Goal: Use online tool/utility: Utilize a website feature to perform a specific function

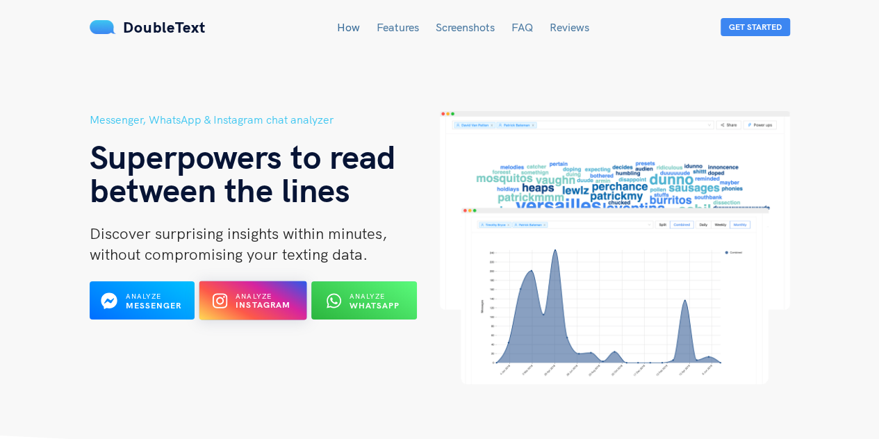
click at [254, 307] on b "Instagram" at bounding box center [264, 305] width 56 height 10
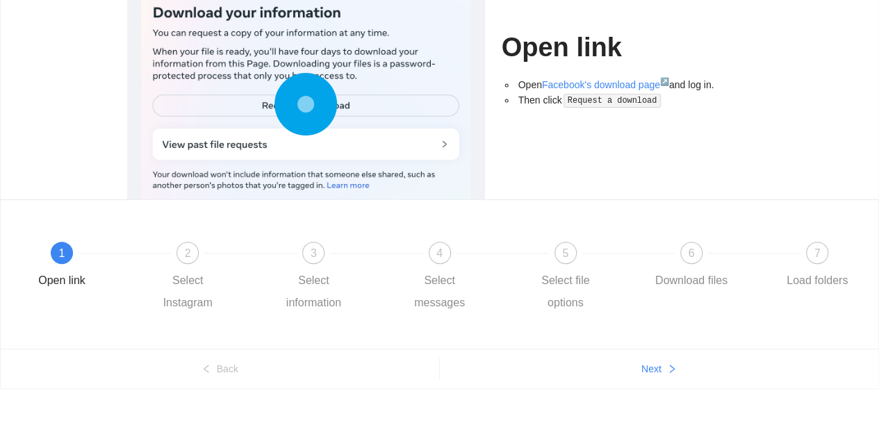
scroll to position [143, 0]
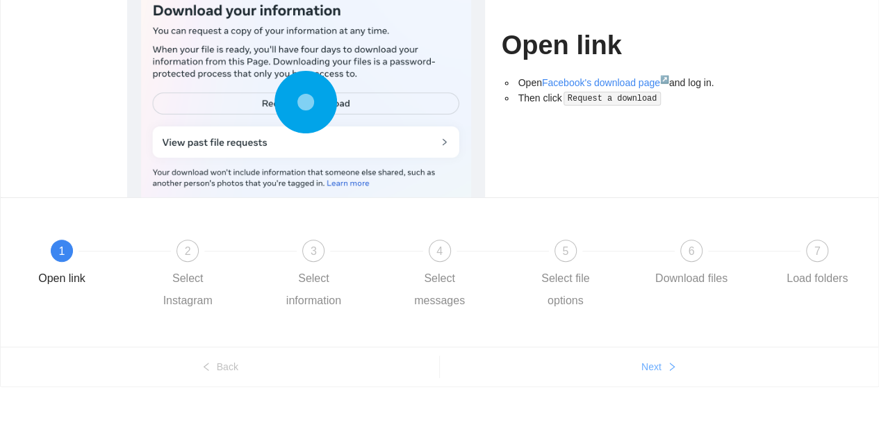
click at [652, 364] on span "Next" at bounding box center [652, 366] width 20 height 15
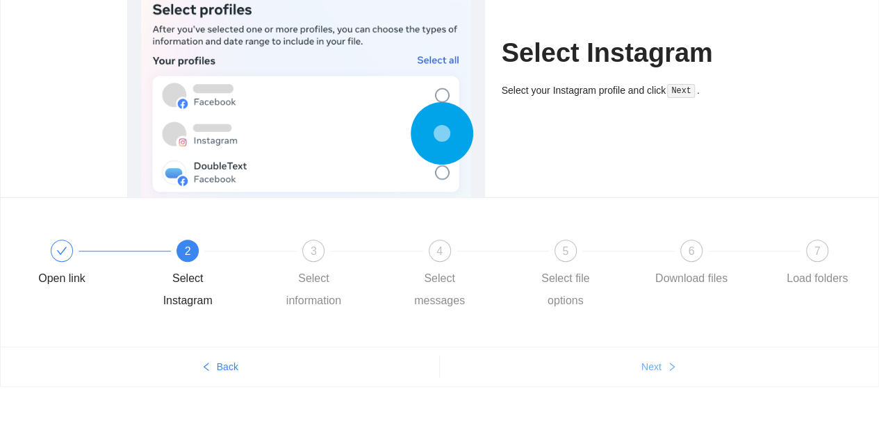
click at [652, 364] on span "Next" at bounding box center [652, 366] width 20 height 15
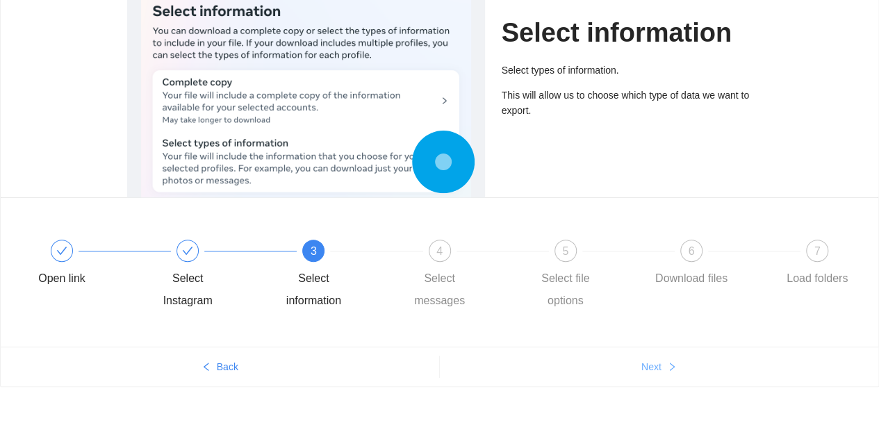
click at [652, 364] on span "Next" at bounding box center [652, 366] width 20 height 15
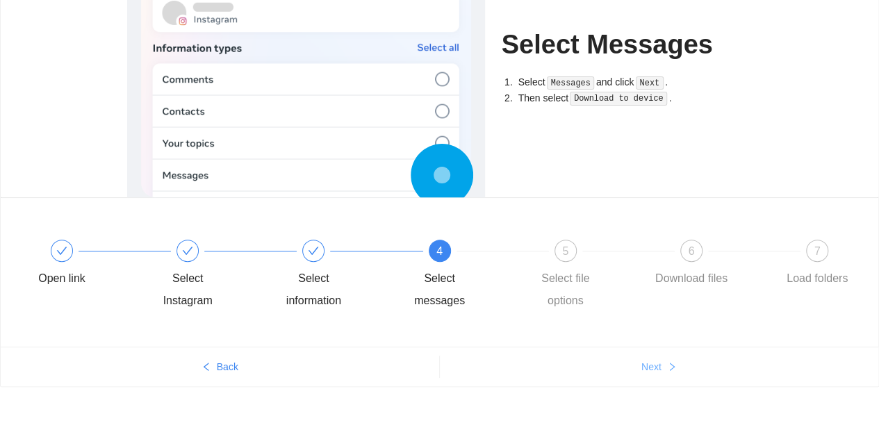
click at [652, 364] on span "Next" at bounding box center [652, 366] width 20 height 15
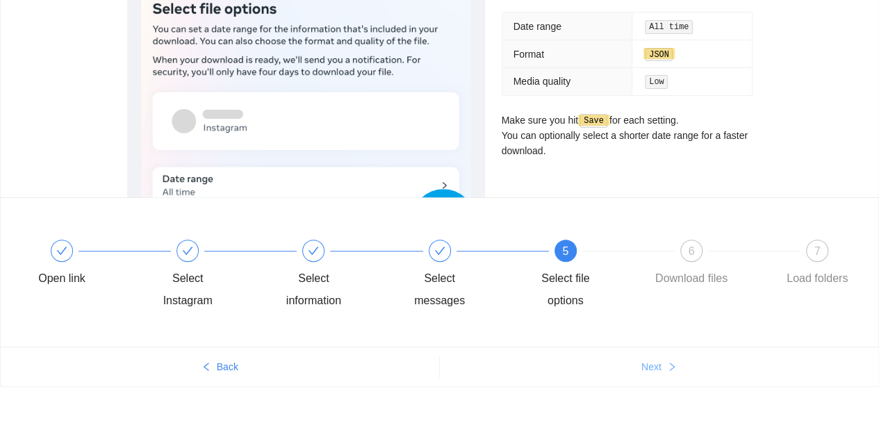
click at [651, 370] on span "Next" at bounding box center [652, 366] width 20 height 15
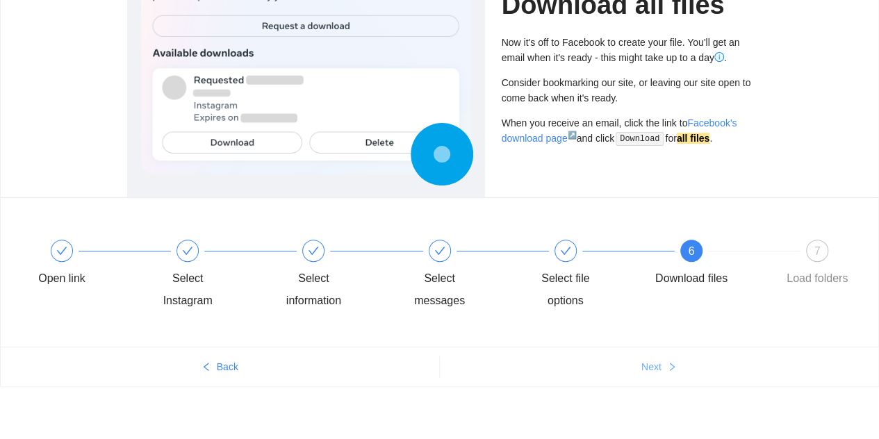
click at [651, 370] on span "Next" at bounding box center [652, 366] width 20 height 15
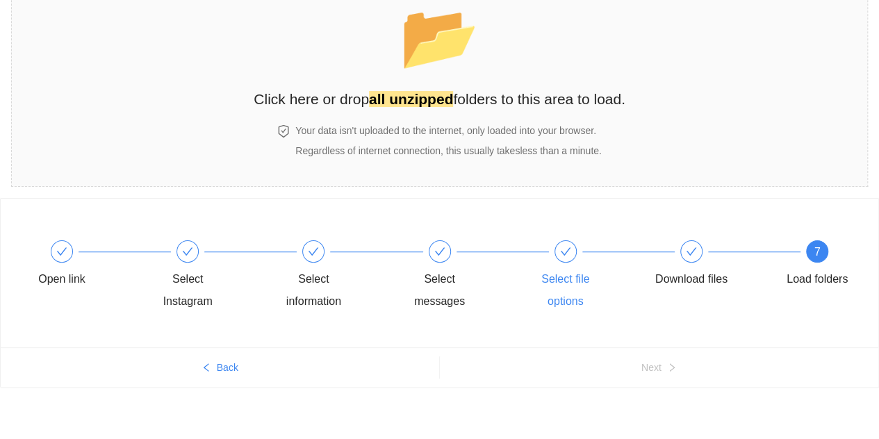
scroll to position [0, 0]
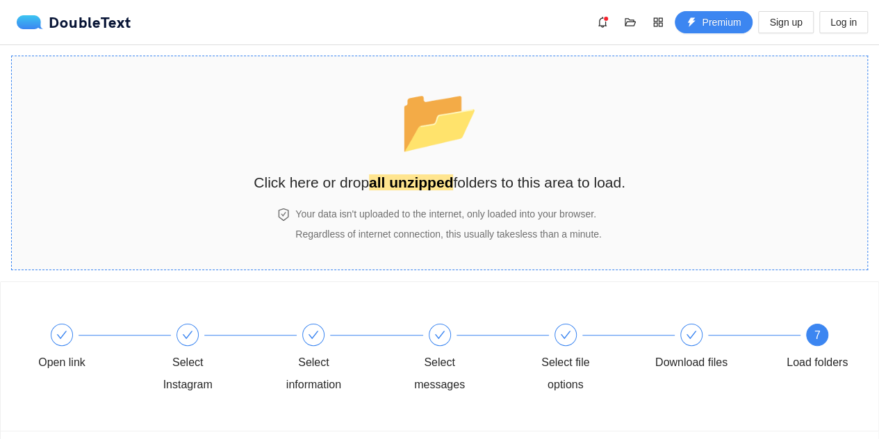
click at [363, 130] on div "📂 Click here or drop all unzipped folders to this area to load." at bounding box center [440, 132] width 372 height 124
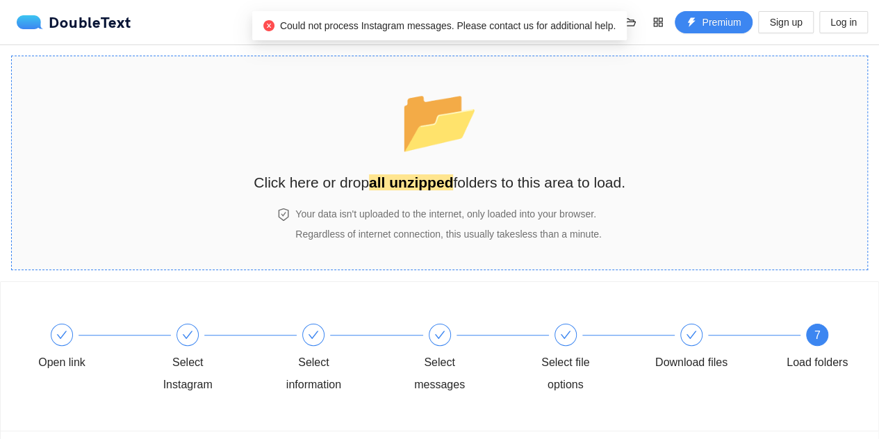
click at [442, 184] on strong "all unzipped" at bounding box center [411, 182] width 84 height 16
click at [573, 23] on span "Could not process Instagram messages. Please contact us for additional help." at bounding box center [448, 25] width 336 height 11
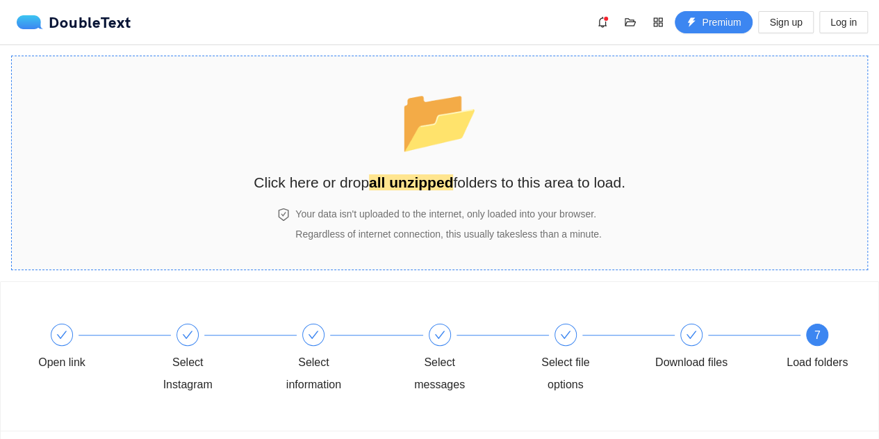
click at [397, 190] on strong "all unzipped" at bounding box center [411, 182] width 84 height 16
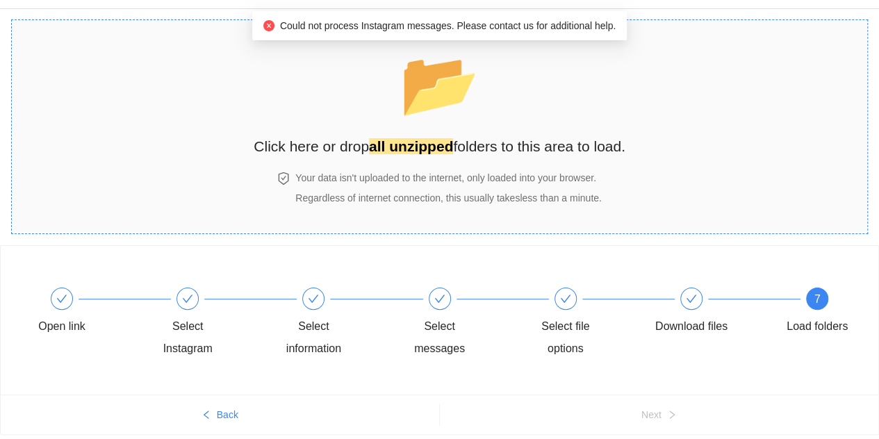
scroll to position [59, 0]
